Goal: Task Accomplishment & Management: Complete application form

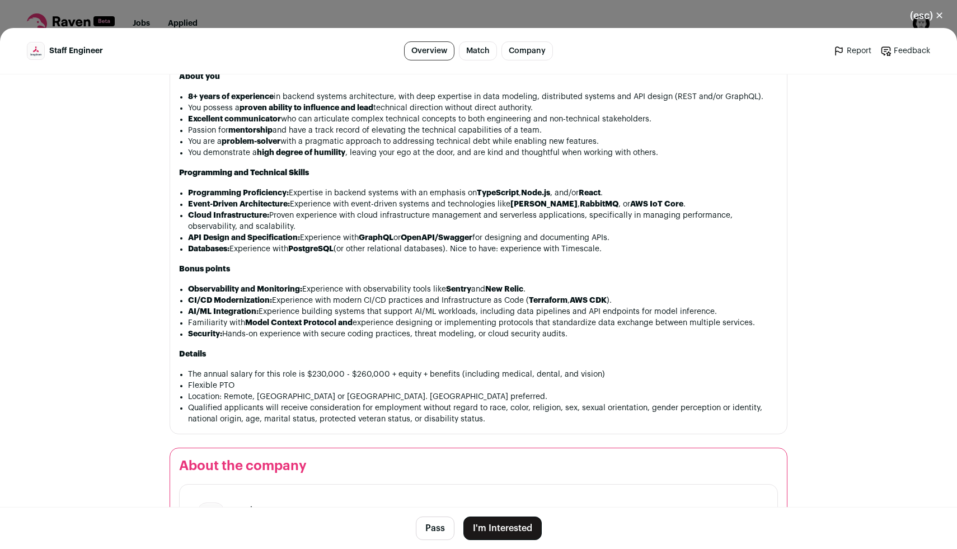
scroll to position [923, 0]
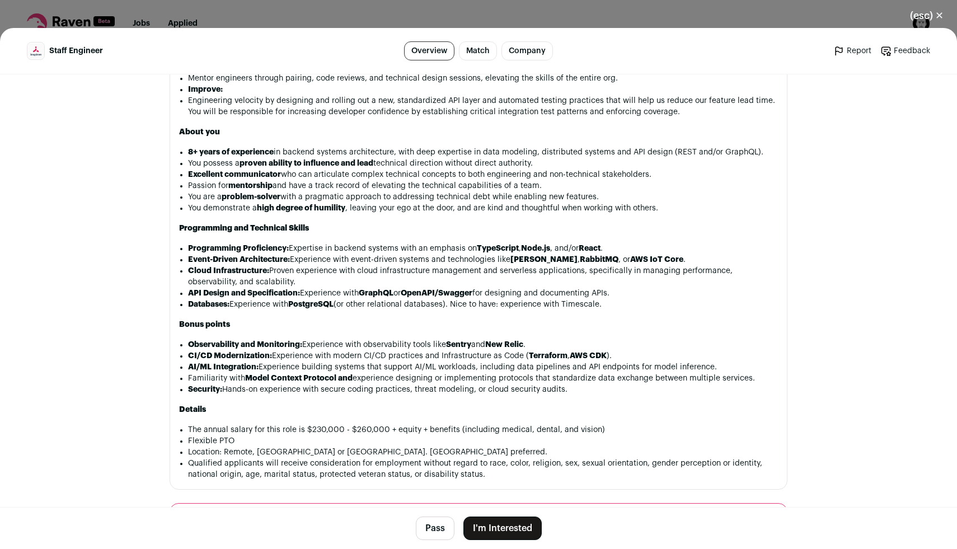
click at [508, 542] on footer "Pass I'm Interested" at bounding box center [478, 528] width 957 height 42
click at [513, 528] on button "I'm Interested" at bounding box center [503, 529] width 78 height 24
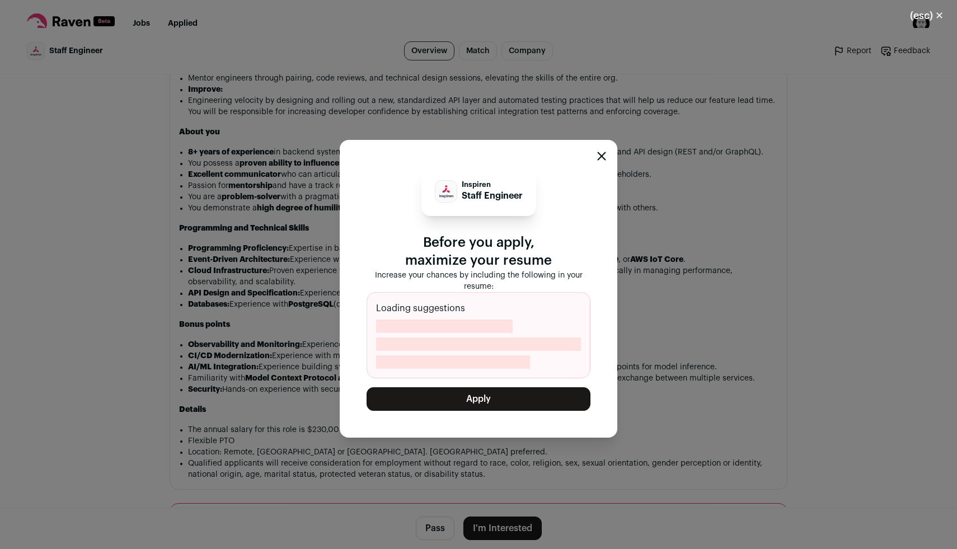
click at [512, 394] on button "Apply" at bounding box center [479, 399] width 224 height 24
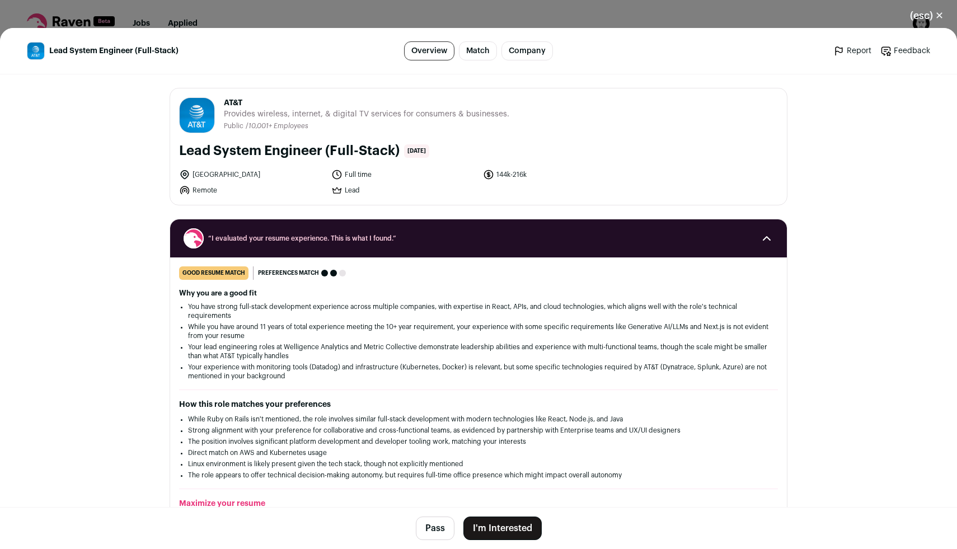
scroll to position [447, 0]
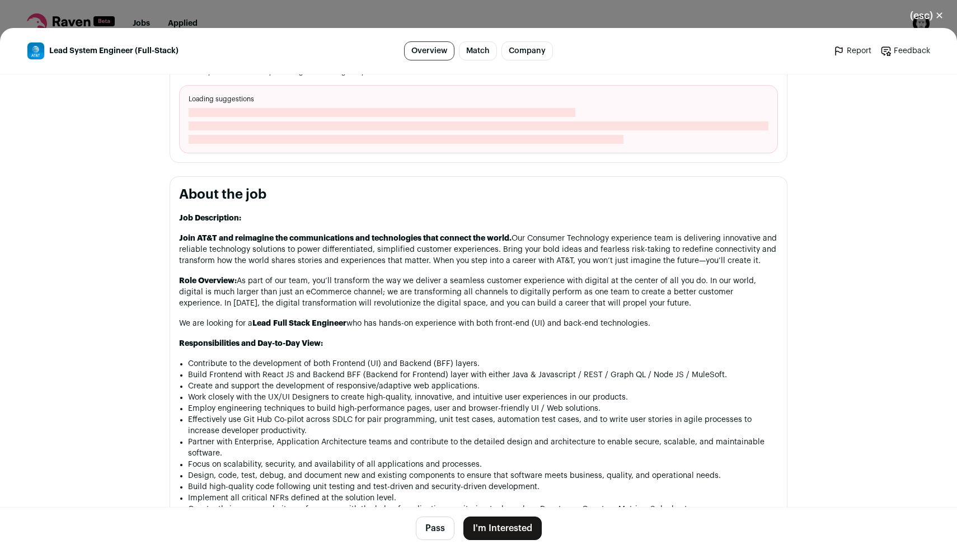
click at [494, 528] on button "I'm Interested" at bounding box center [503, 529] width 78 height 24
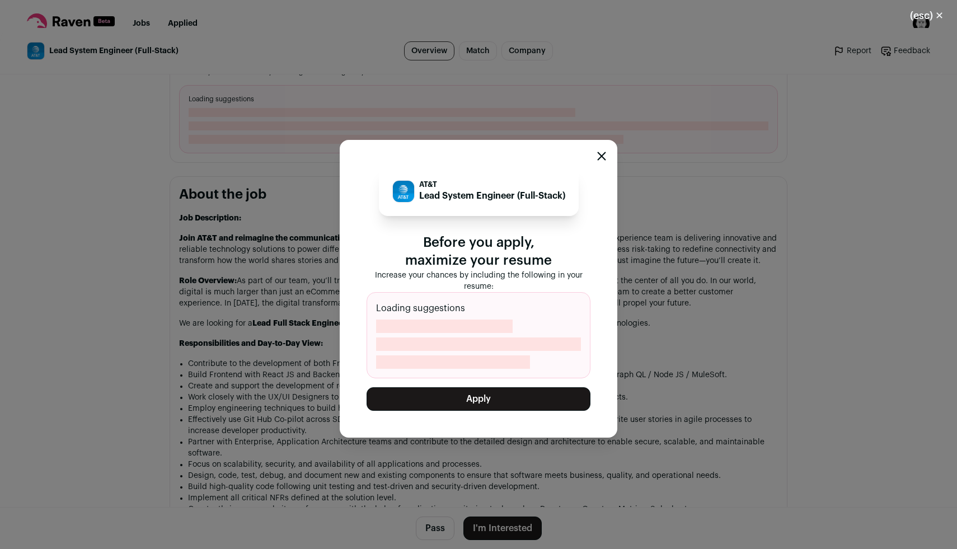
click at [485, 397] on button "Apply" at bounding box center [479, 399] width 224 height 24
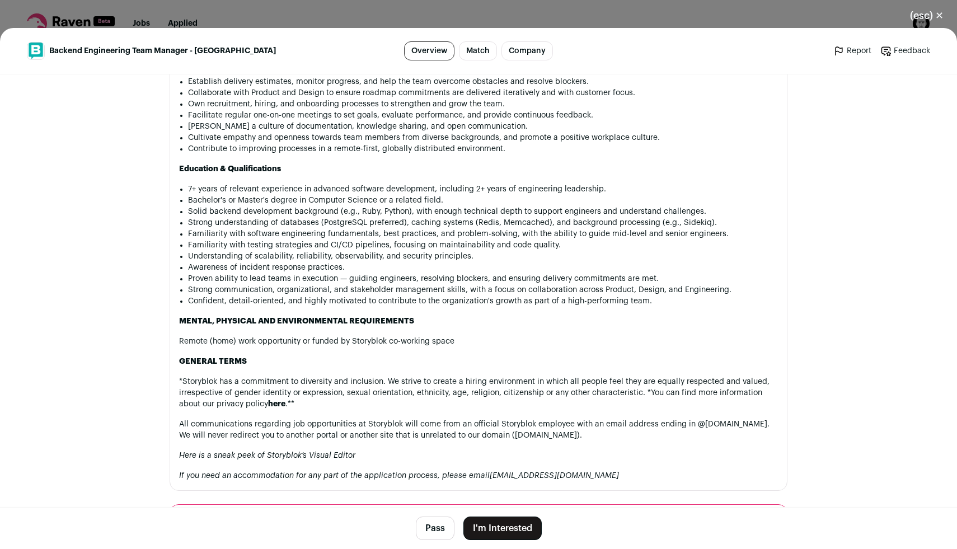
scroll to position [983, 0]
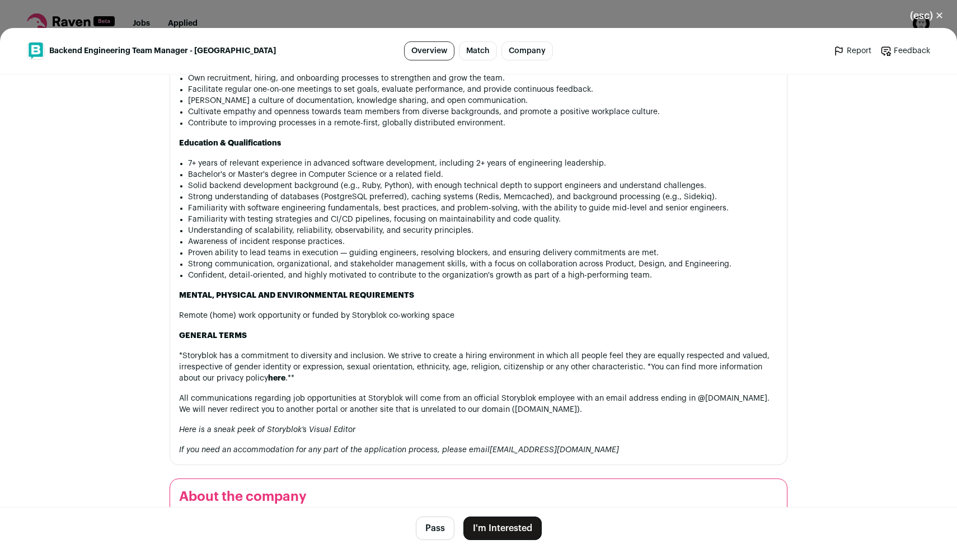
click at [511, 531] on button "I'm Interested" at bounding box center [503, 529] width 78 height 24
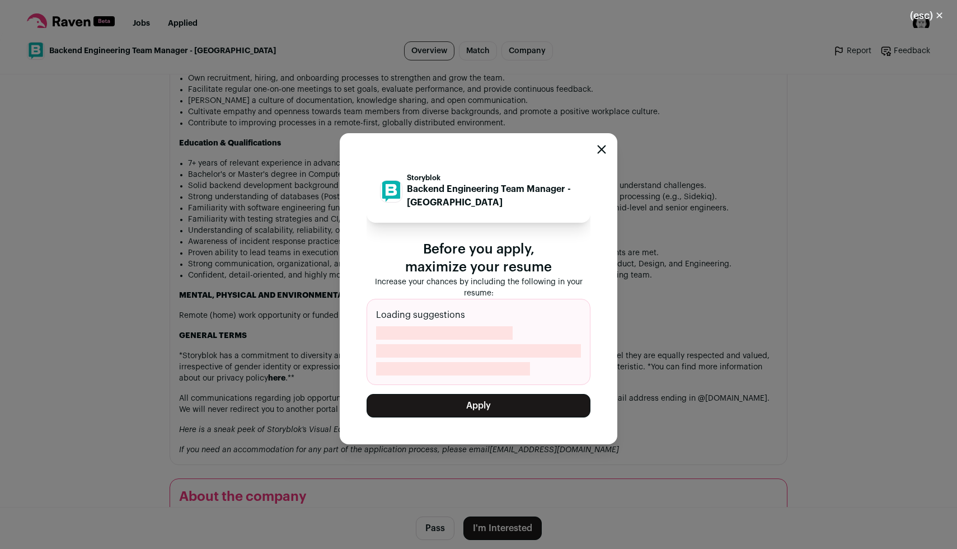
click at [512, 417] on button "Apply" at bounding box center [479, 406] width 224 height 24
